Goal: Transaction & Acquisition: Subscribe to service/newsletter

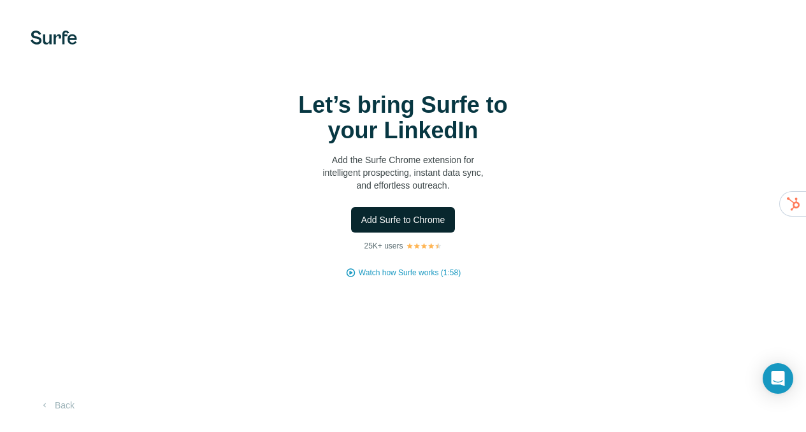
click at [361, 221] on span "Add Surfe to Chrome" at bounding box center [403, 219] width 84 height 13
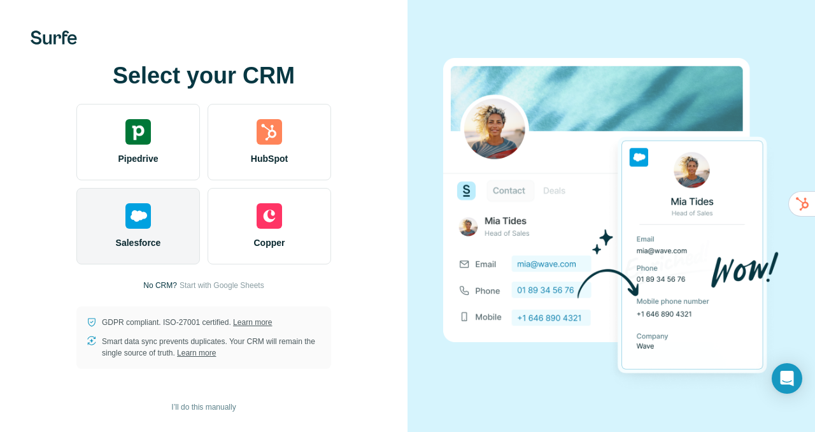
click at [192, 251] on div "Salesforce" at bounding box center [138, 226] width 124 height 76
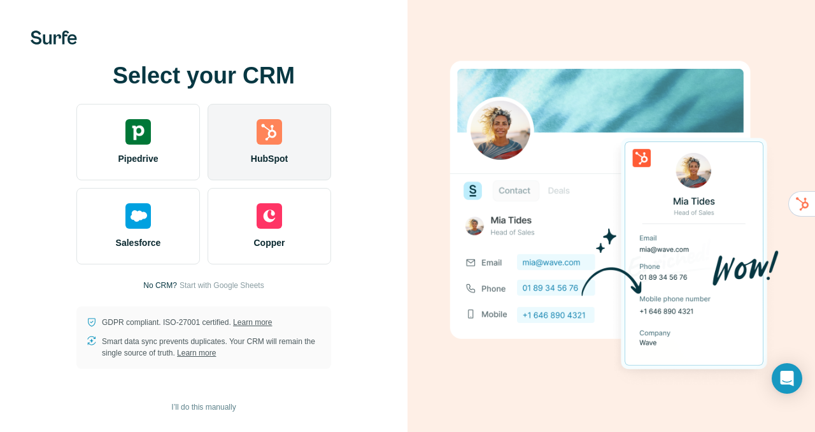
click at [272, 146] on div "HubSpot" at bounding box center [270, 142] width 124 height 76
click at [276, 139] on img at bounding box center [269, 131] width 25 height 25
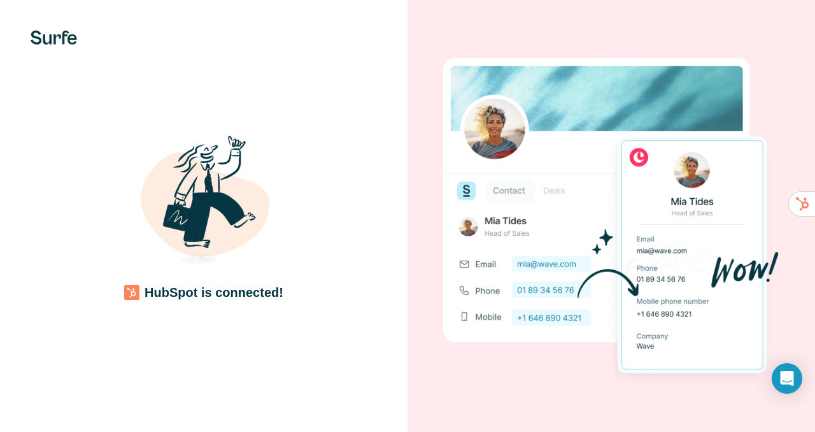
click at [225, 241] on img at bounding box center [203, 207] width 153 height 153
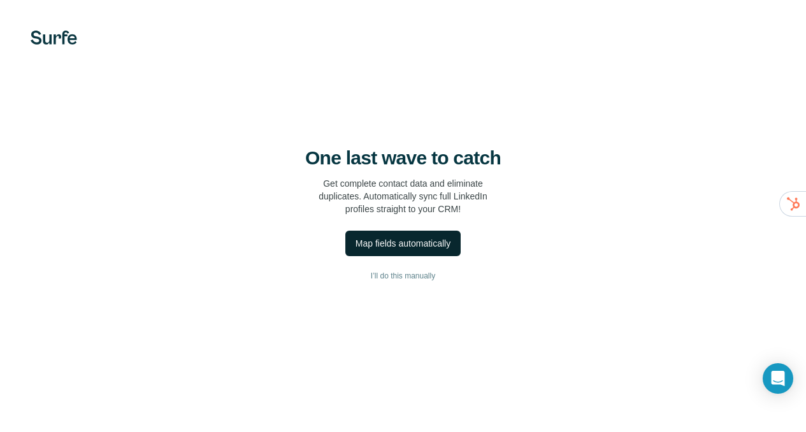
click at [355, 246] on div "Map fields automatically" at bounding box center [402, 243] width 95 height 13
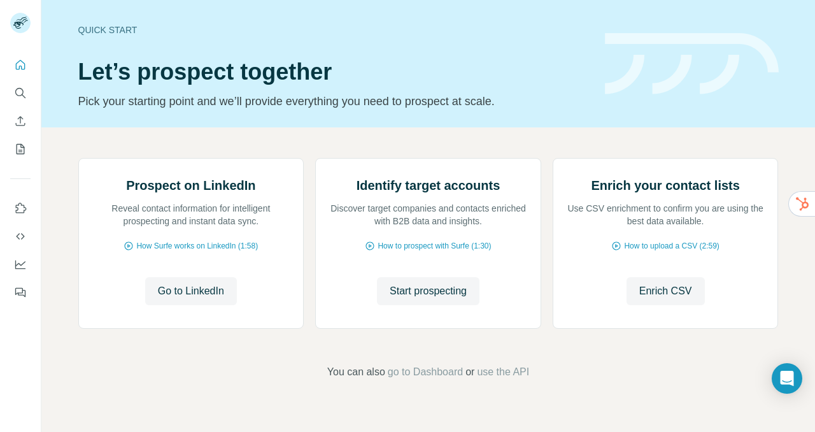
scroll to position [104, 0]
click at [192, 299] on span "Go to LinkedIn" at bounding box center [191, 290] width 66 height 15
click at [206, 299] on span "Go to LinkedIn" at bounding box center [191, 290] width 66 height 15
